Goal: Navigation & Orientation: Find specific page/section

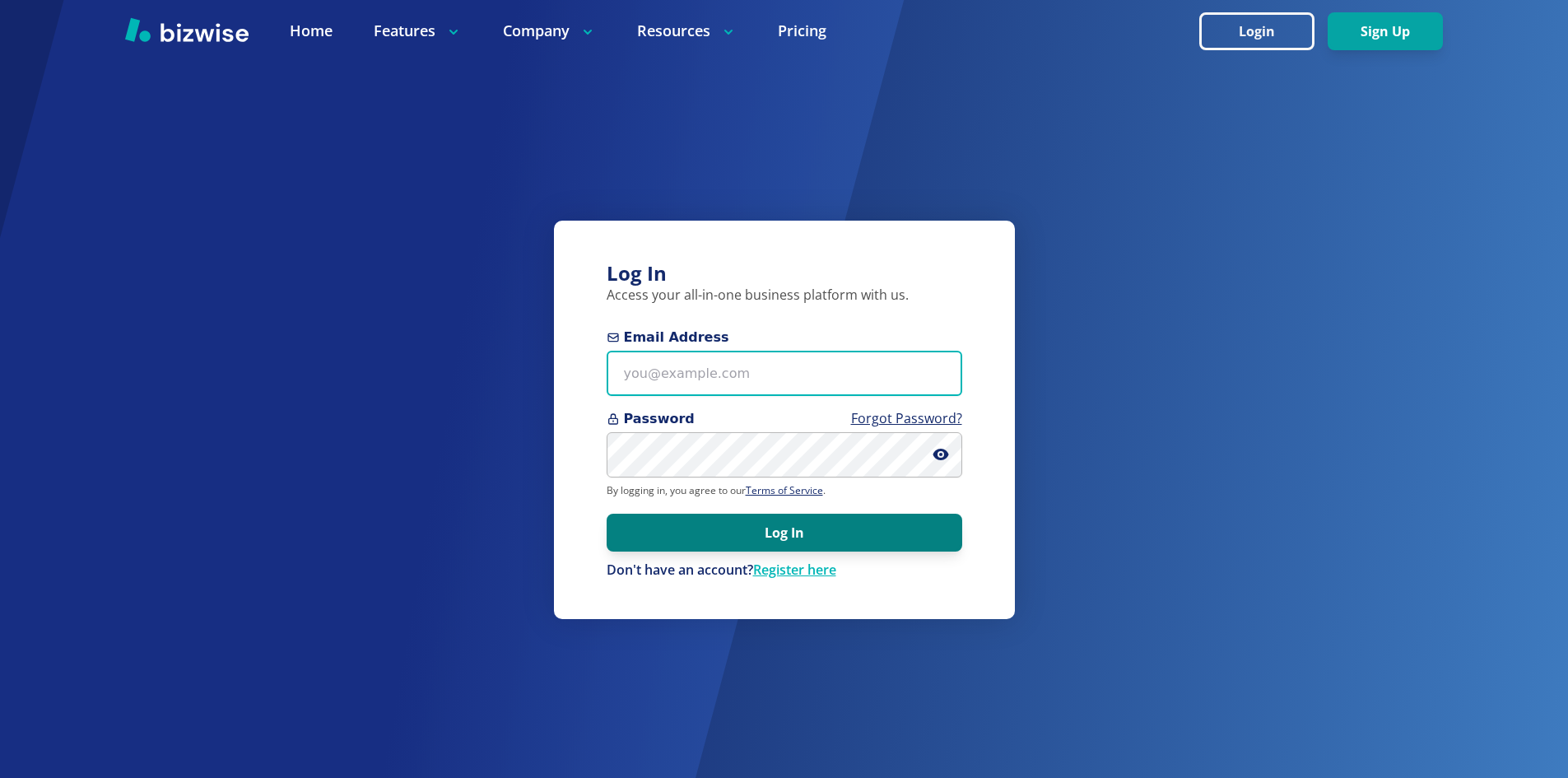
type input "[EMAIL_ADDRESS][DOMAIN_NAME]"
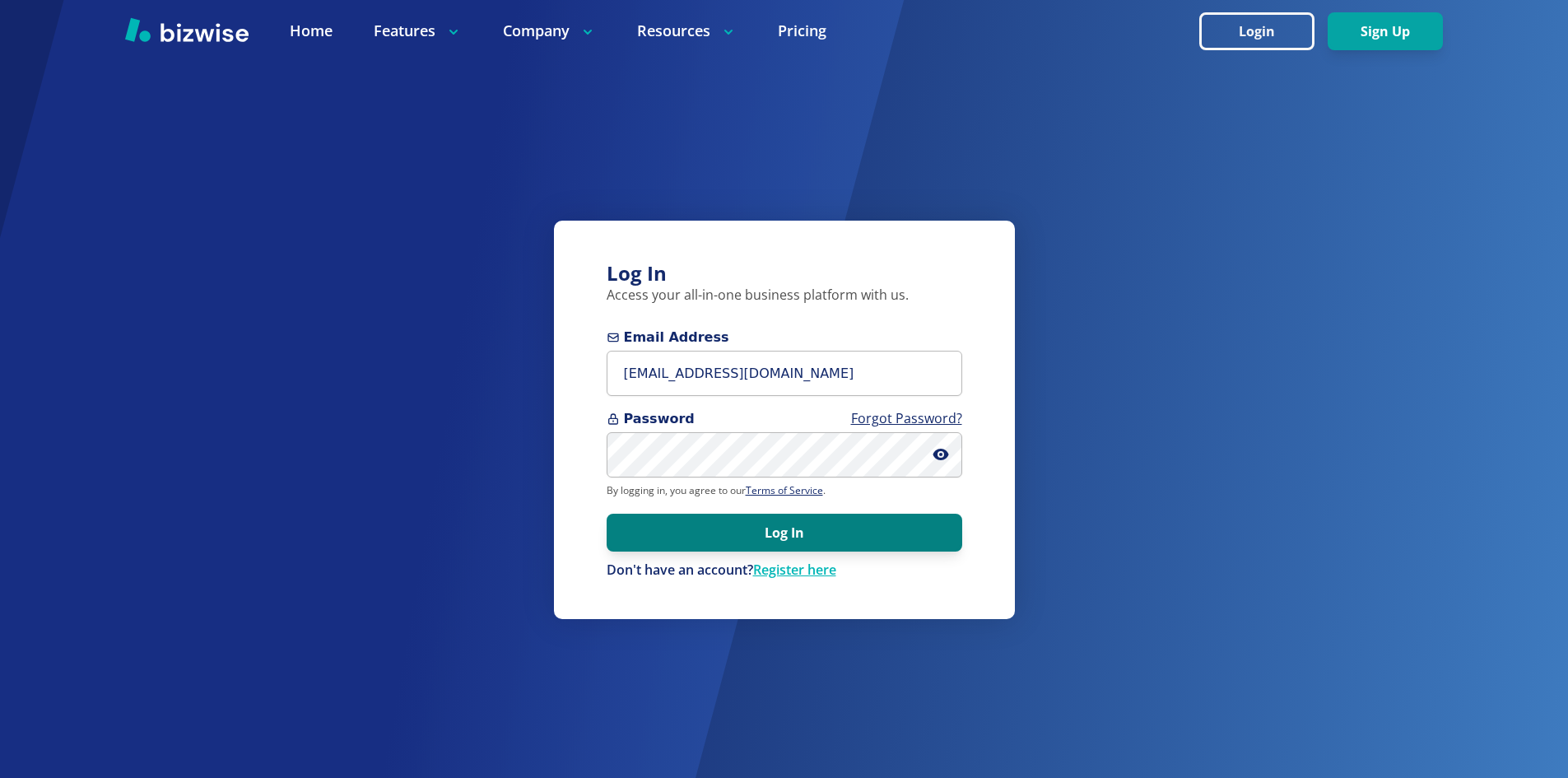
click at [847, 544] on button "Log In" at bounding box center [784, 533] width 356 height 38
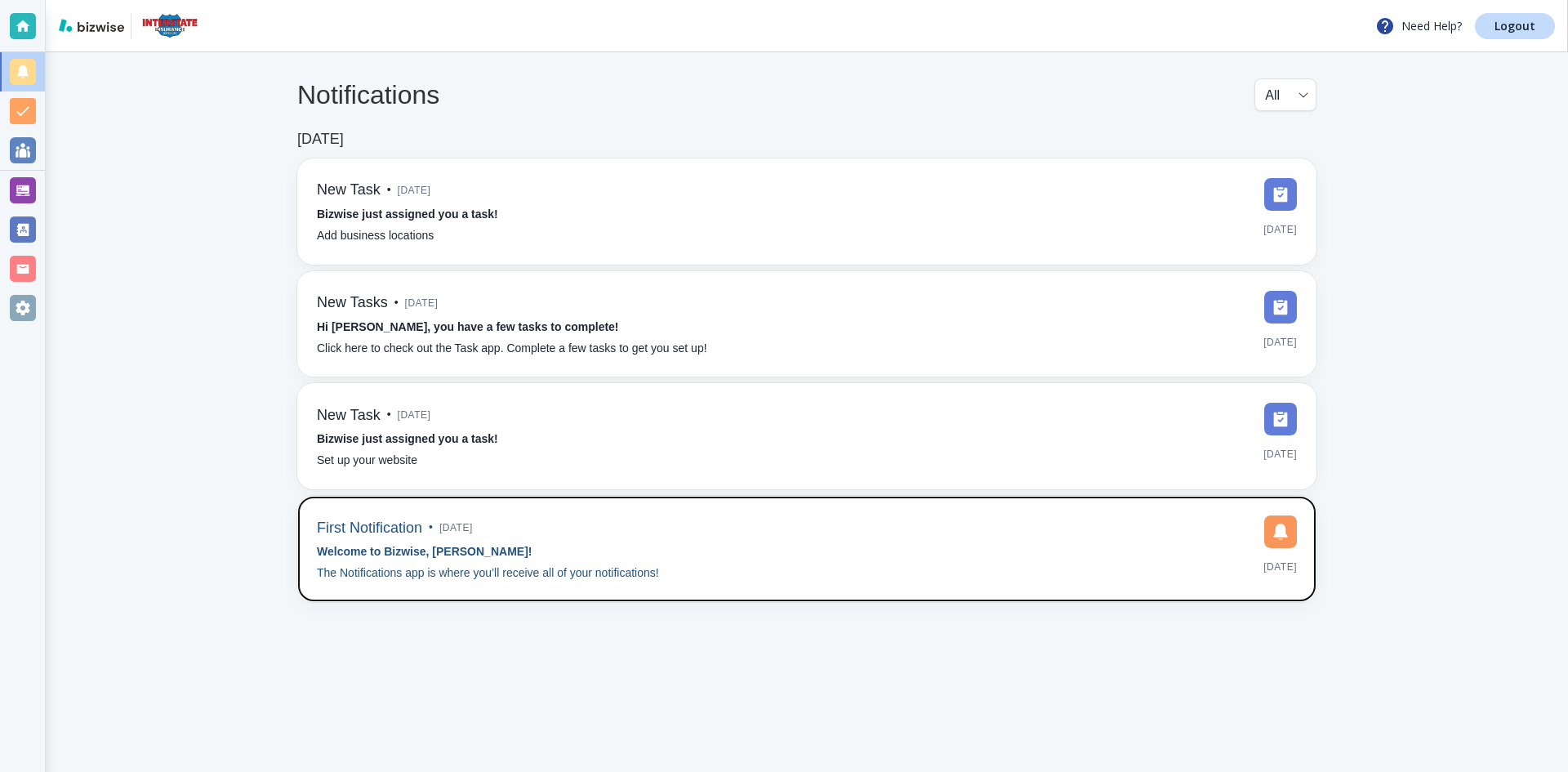
click at [828, 570] on div "First Notification • [DATE] Welcome to Bizwise, [PERSON_NAME]! The Notification…" at bounding box center [807, 548] width 980 height 67
click at [395, 548] on strong "Welcome to Bizwise, [PERSON_NAME]!" at bounding box center [424, 551] width 215 height 13
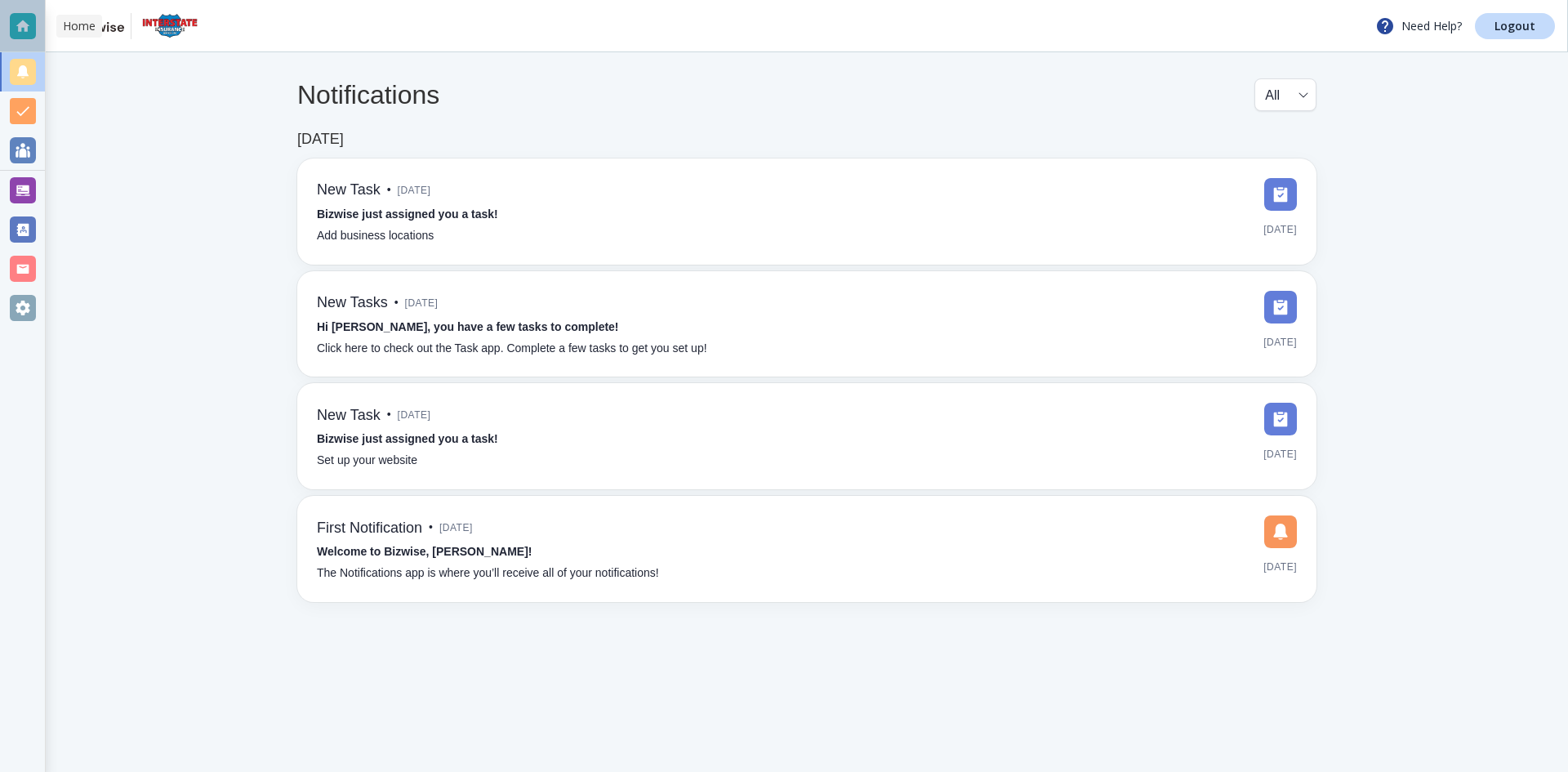
click at [24, 27] on div at bounding box center [22, 26] width 26 height 26
click at [167, 31] on img at bounding box center [171, 26] width 65 height 26
click at [166, 31] on img at bounding box center [171, 26] width 65 height 26
click at [24, 37] on div at bounding box center [22, 26] width 26 height 26
click at [24, 26] on div at bounding box center [22, 26] width 26 height 26
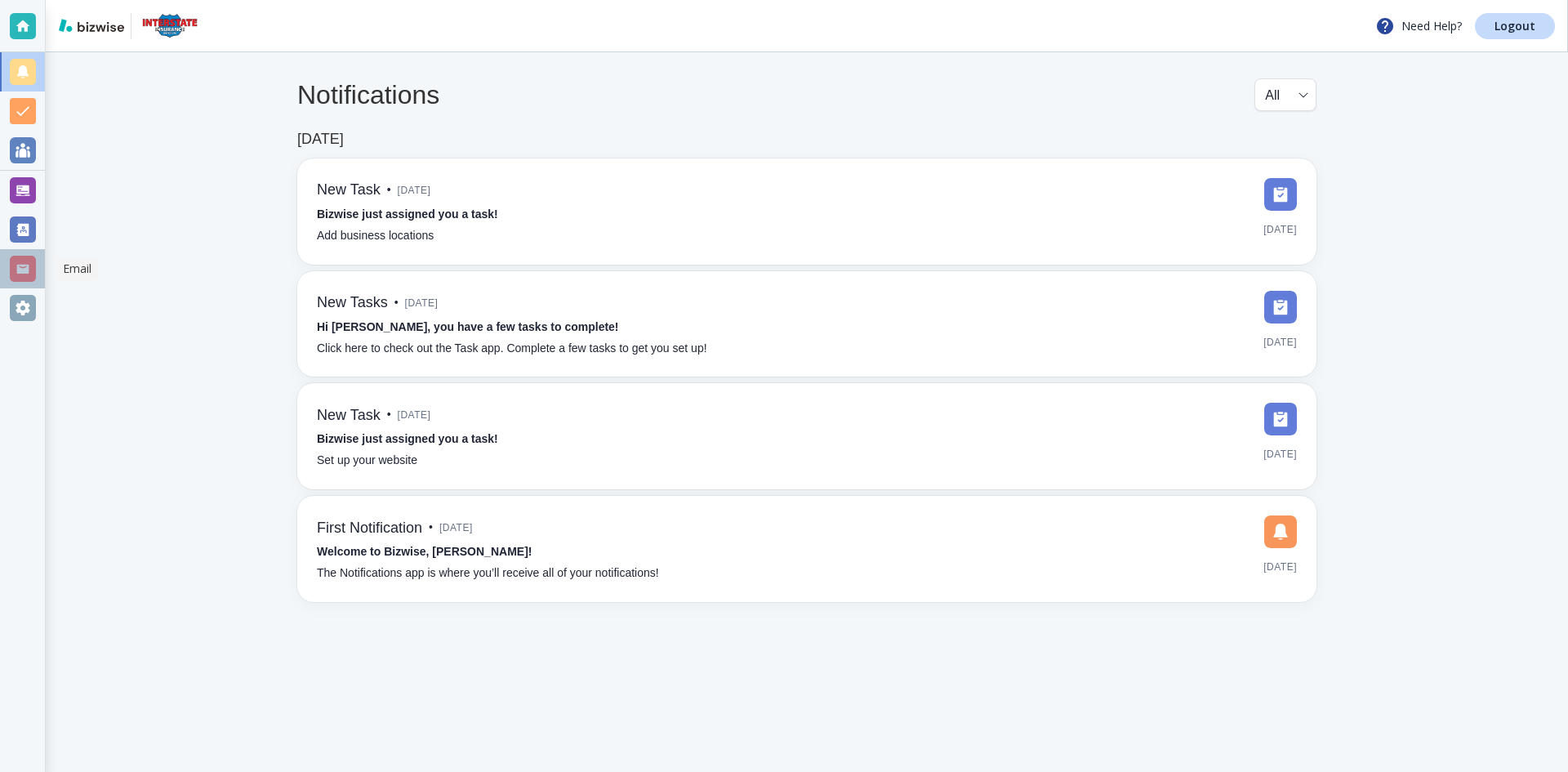
click at [17, 276] on div at bounding box center [22, 268] width 26 height 26
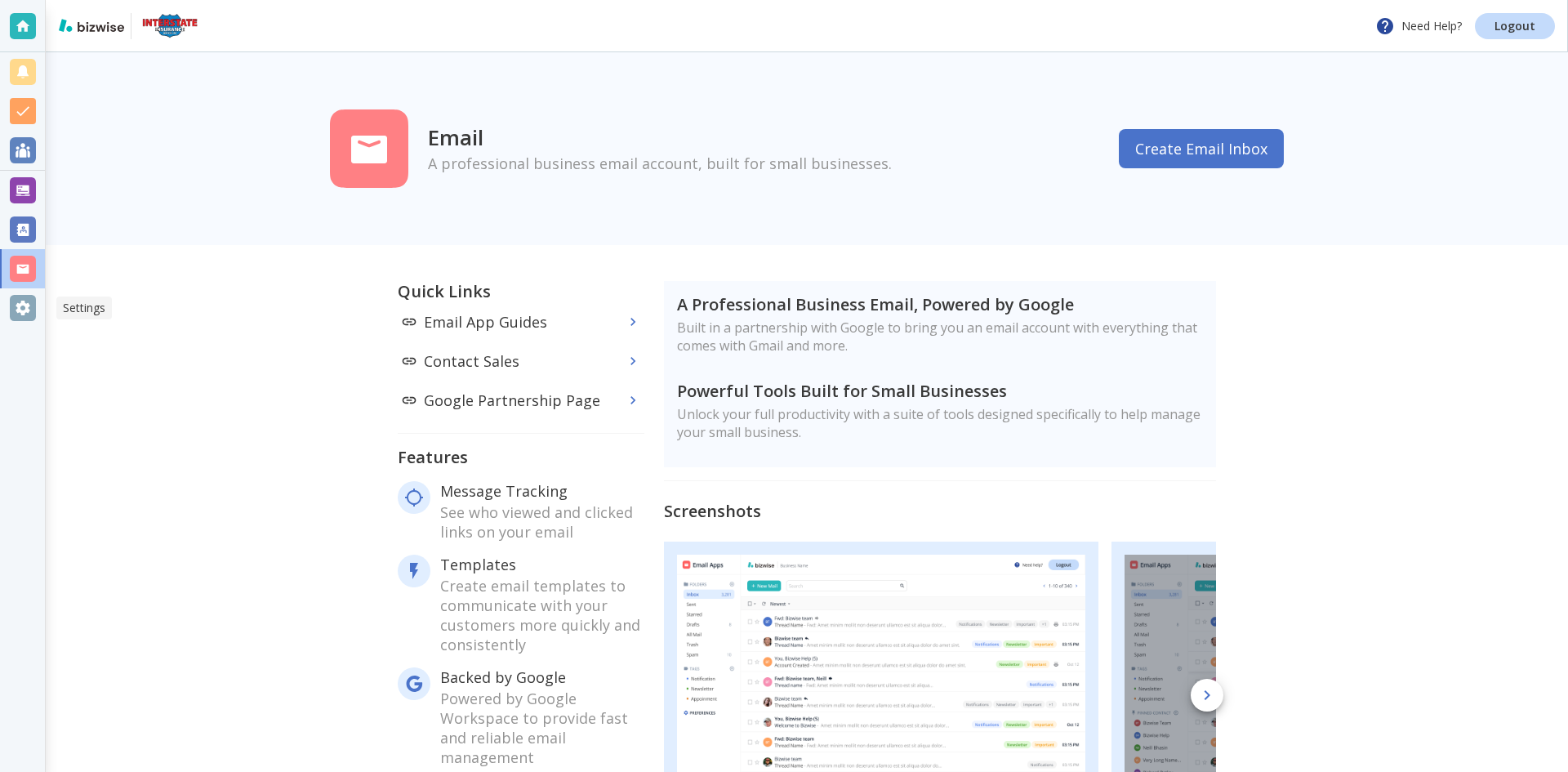
click at [14, 290] on div at bounding box center [22, 308] width 45 height 39
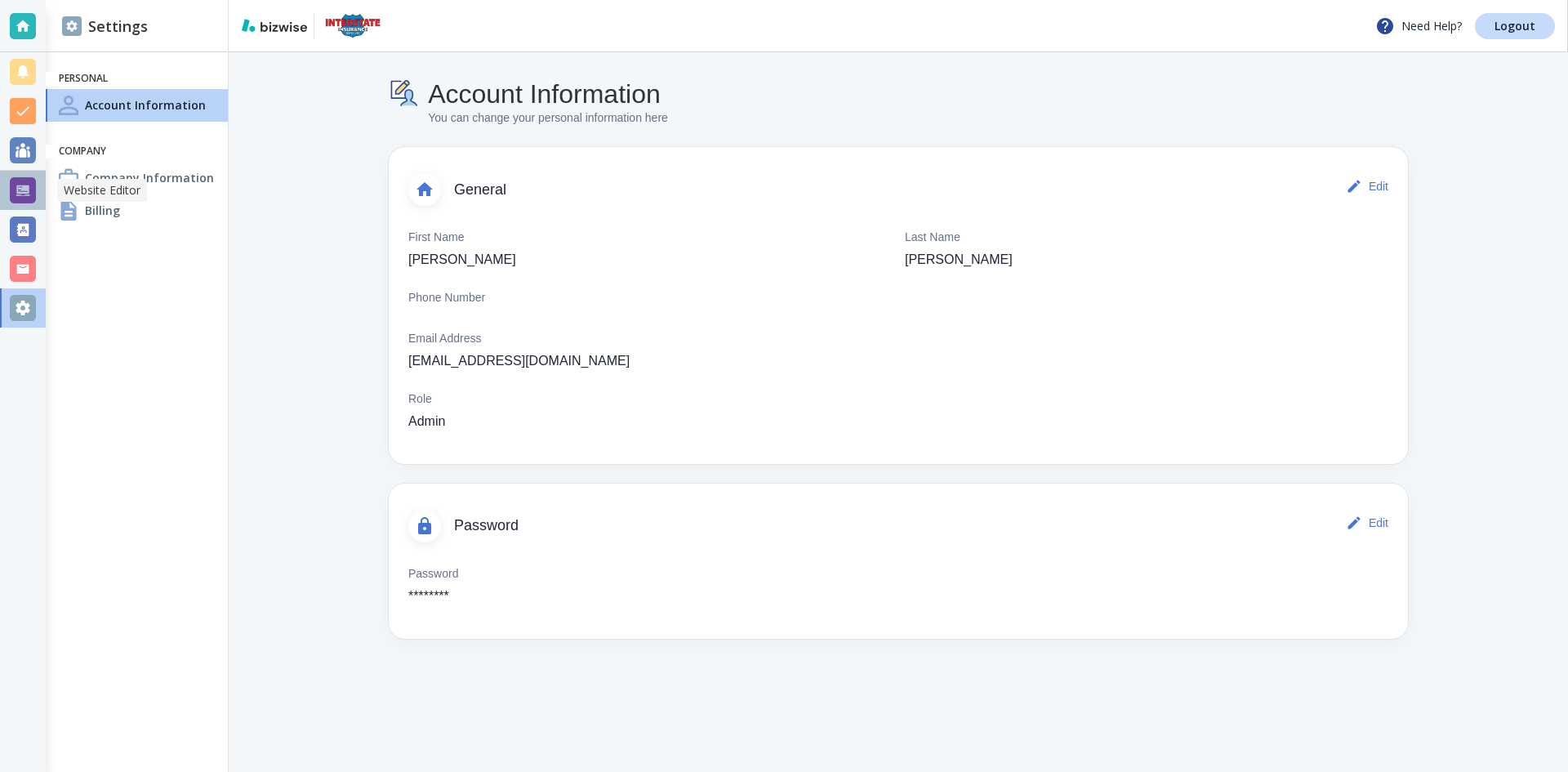
click at [22, 192] on div at bounding box center [22, 189] width 26 height 26
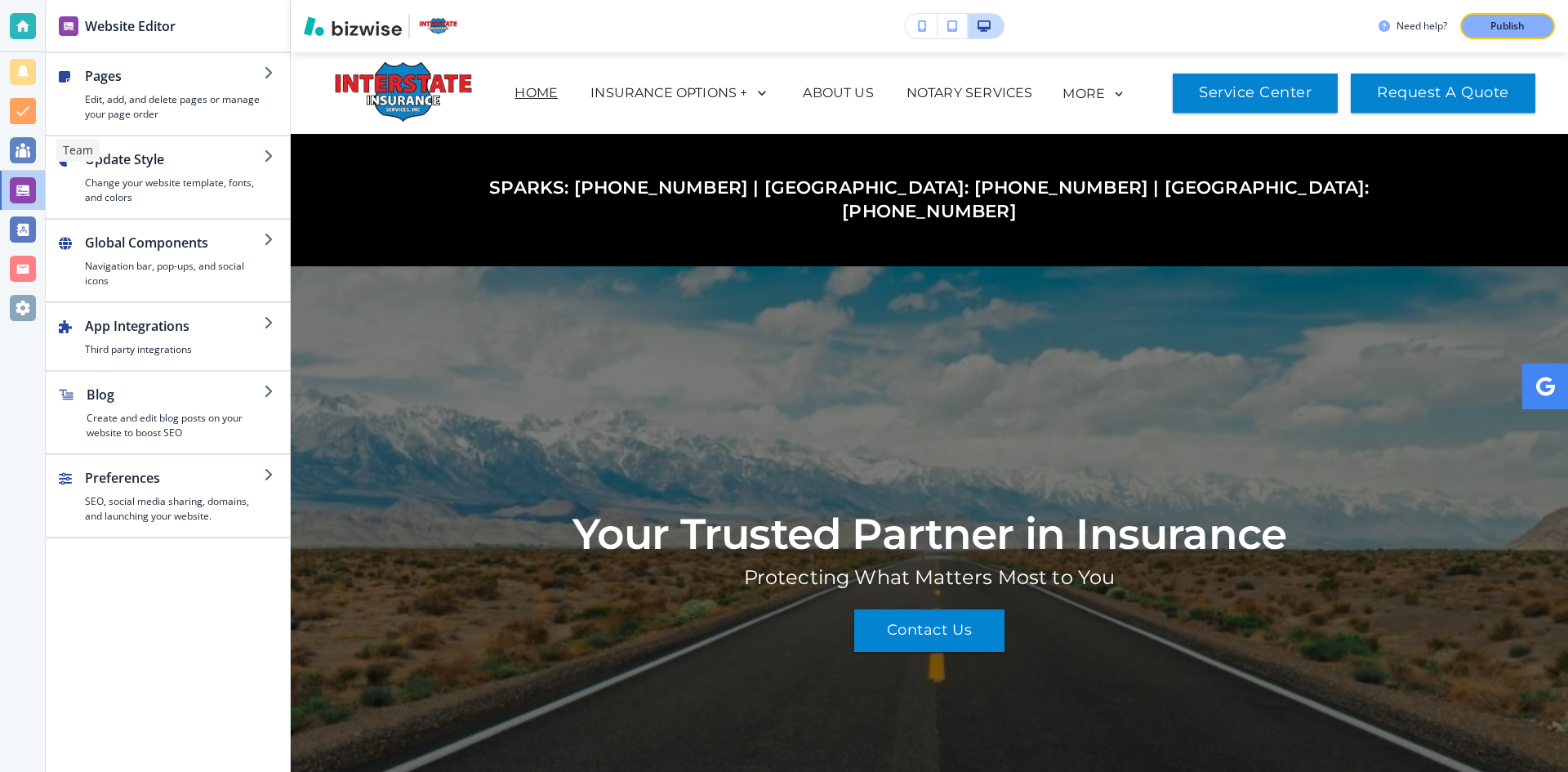
click at [25, 145] on div at bounding box center [22, 150] width 26 height 26
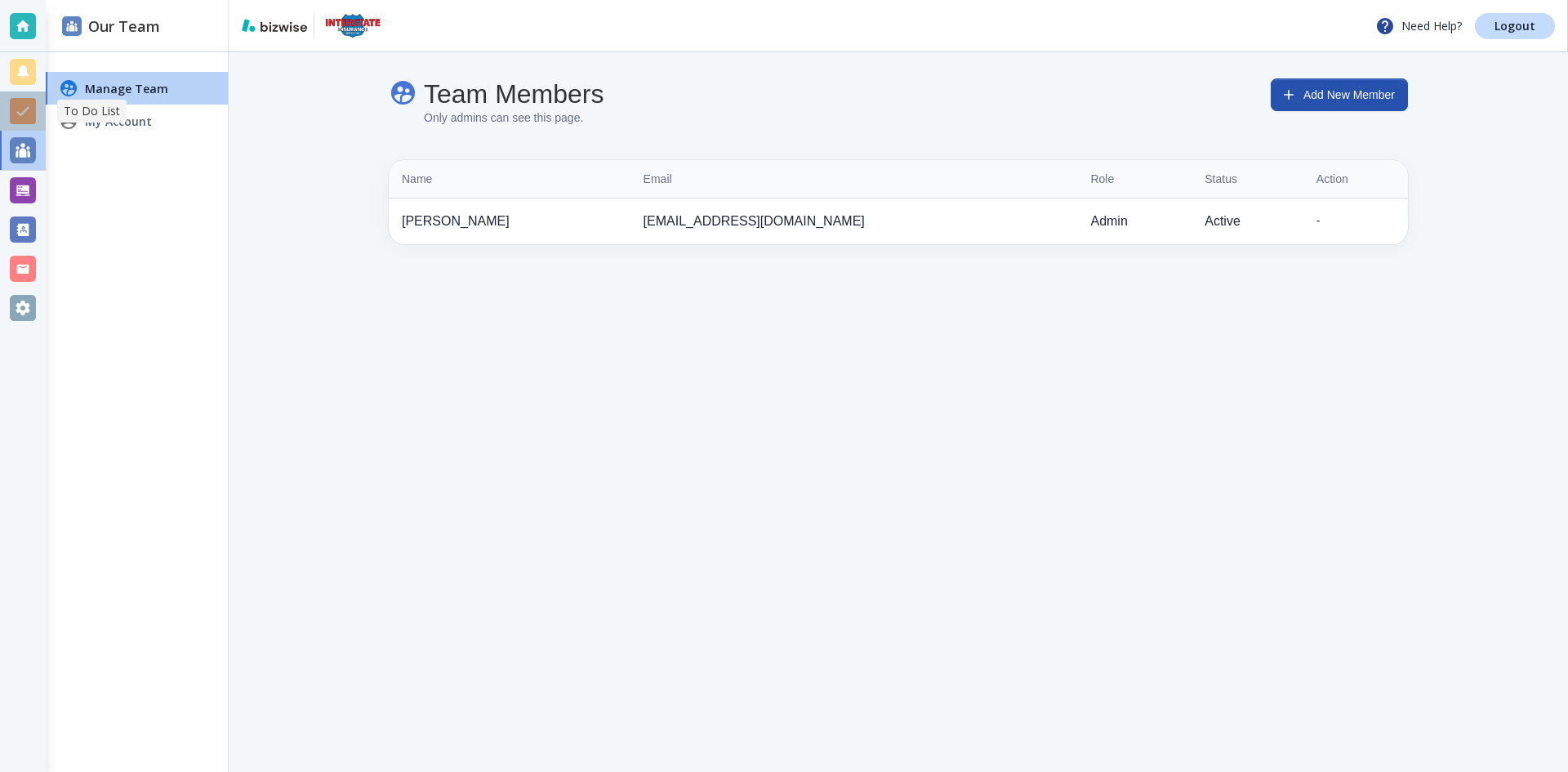
click at [26, 108] on div at bounding box center [22, 110] width 26 height 26
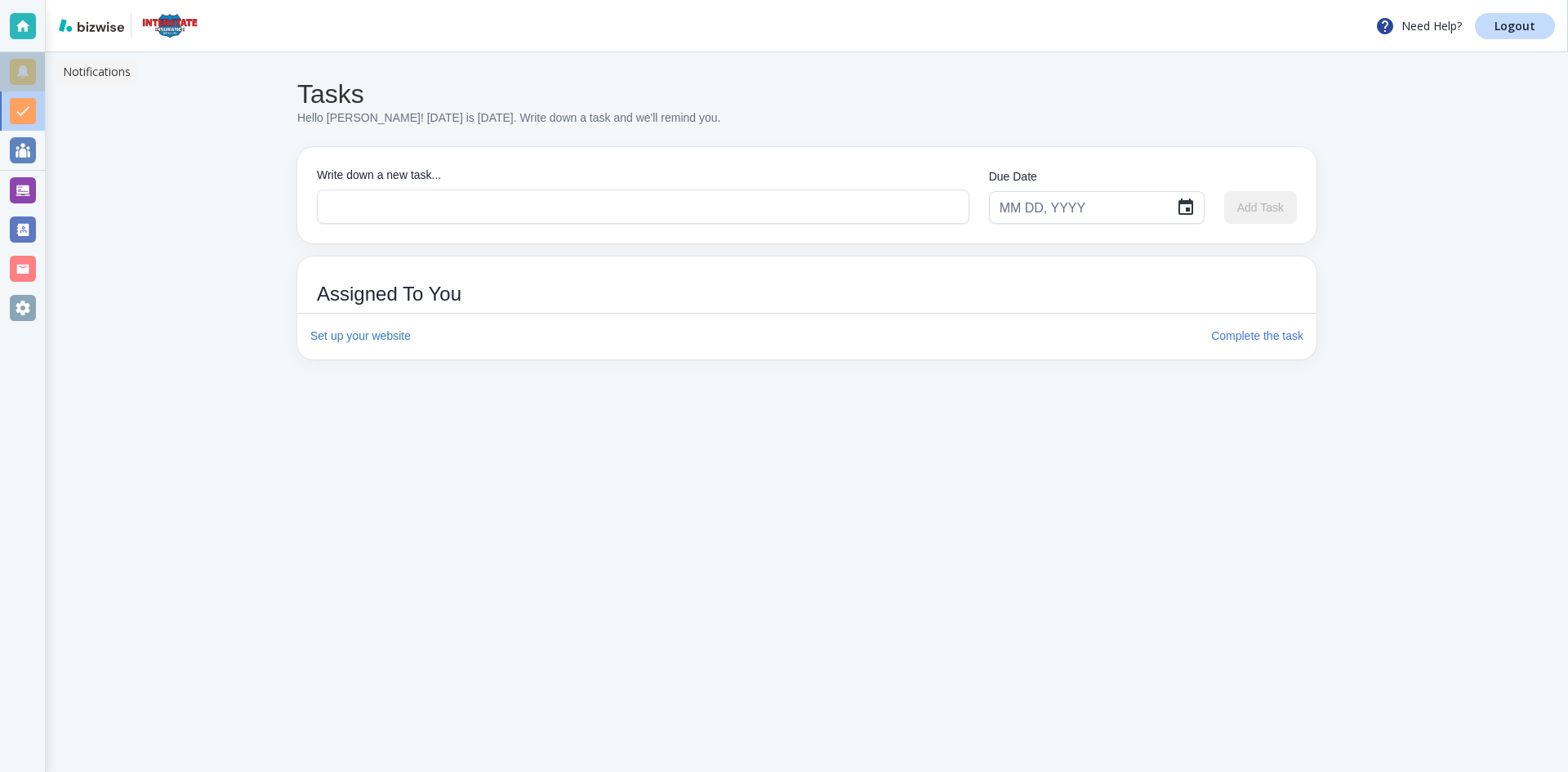
click at [29, 80] on div at bounding box center [22, 72] width 26 height 26
